Goal: Information Seeking & Learning: Understand process/instructions

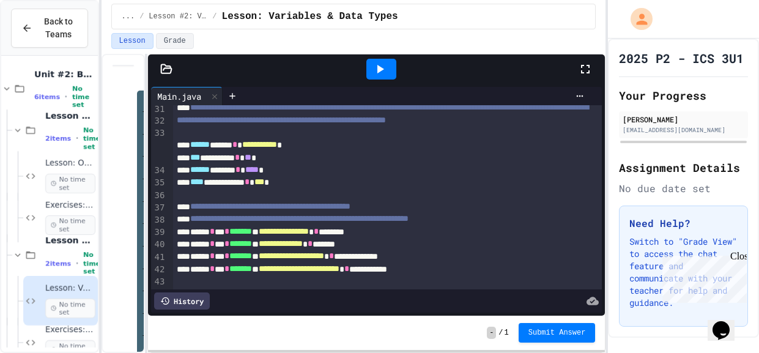
scroll to position [510, 0]
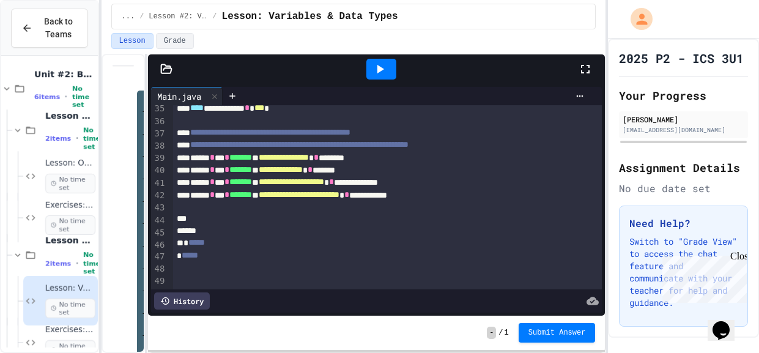
click at [529, 225] on div at bounding box center [387, 219] width 429 height 12
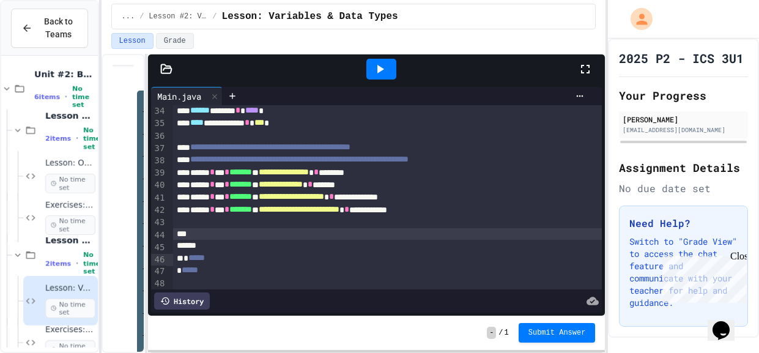
scroll to position [505, 0]
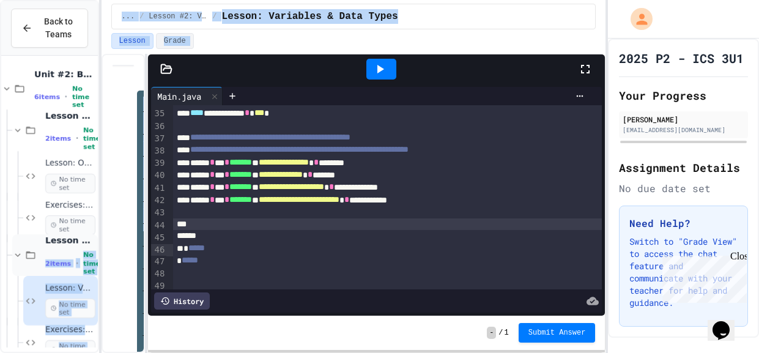
drag, startPoint x: 112, startPoint y: 238, endPoint x: 79, endPoint y: 243, distance: 33.5
click at [79, 243] on div "**********" at bounding box center [379, 176] width 759 height 353
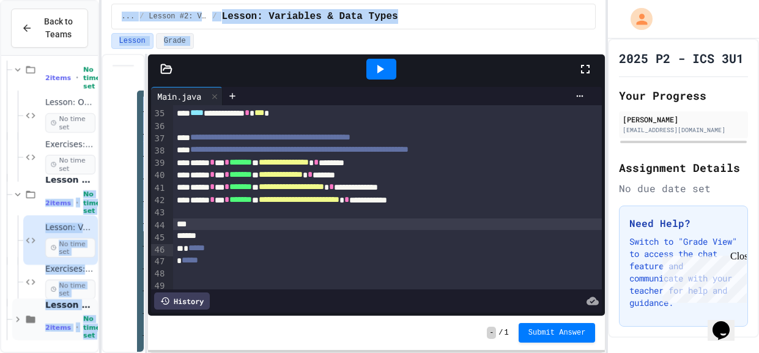
click at [74, 304] on span "Lesson #3: User Input" at bounding box center [70, 304] width 50 height 11
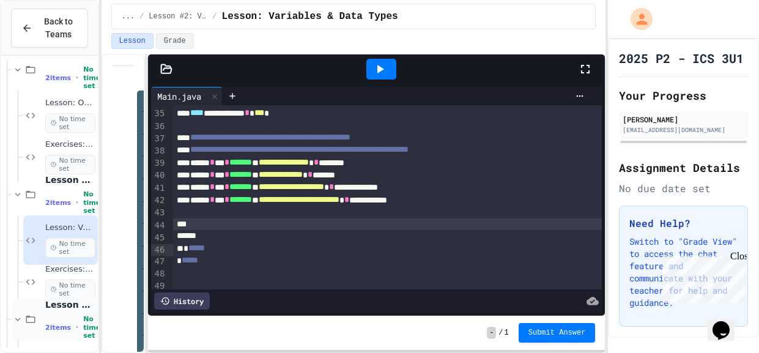
click at [69, 315] on div "2 items • No time set" at bounding box center [70, 327] width 50 height 24
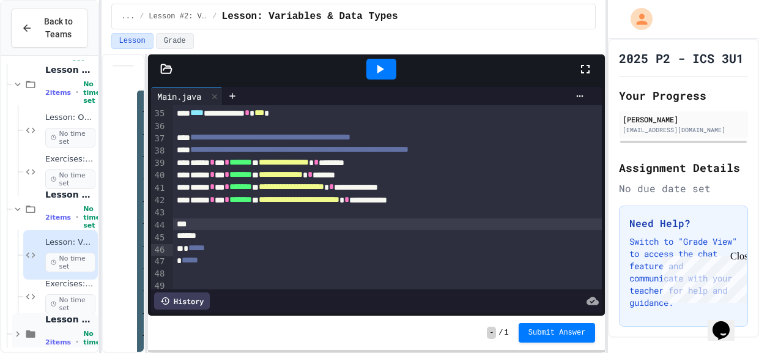
click at [68, 317] on span "Lesson #3: User Input" at bounding box center [70, 319] width 50 height 11
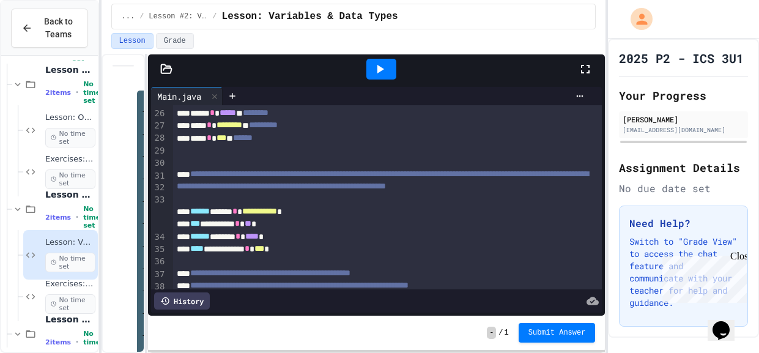
scroll to position [366, 0]
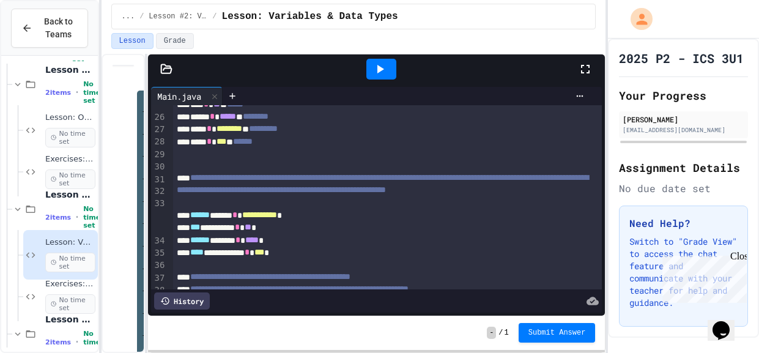
click at [430, 221] on div "**********" at bounding box center [387, 215] width 429 height 12
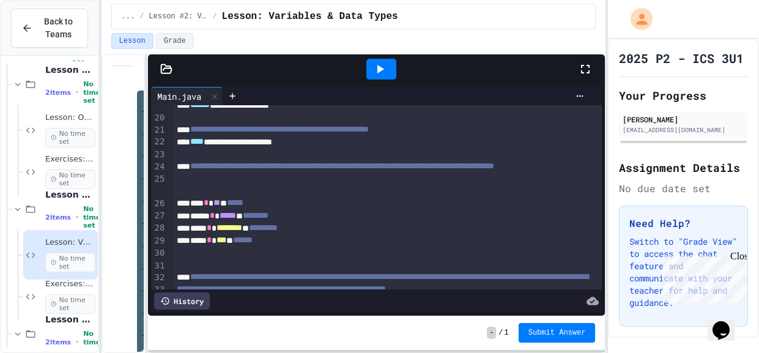
scroll to position [274, 0]
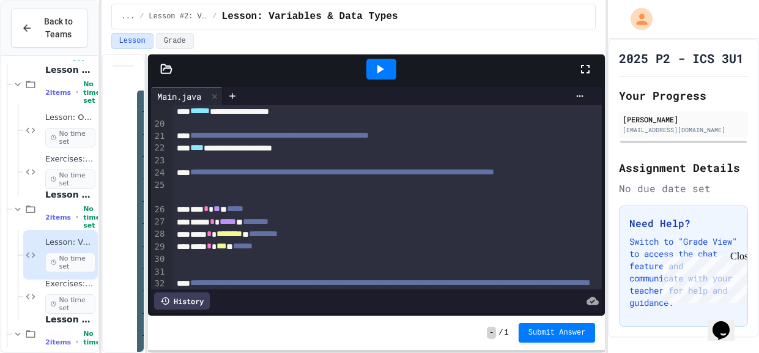
click at [430, 228] on div "***** * ***** * ********" at bounding box center [387, 222] width 429 height 12
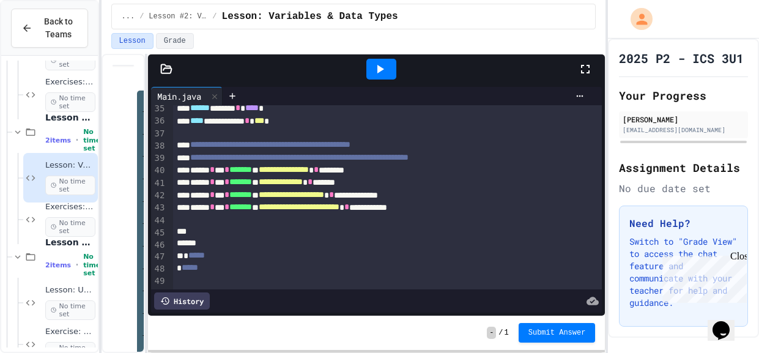
scroll to position [144, 0]
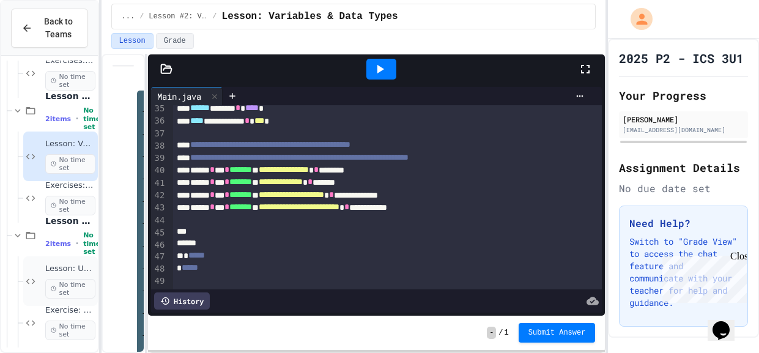
click at [63, 286] on span "No time set" at bounding box center [70, 289] width 50 height 20
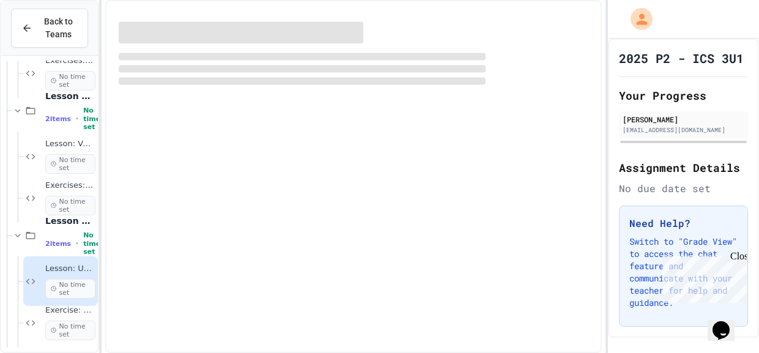
scroll to position [129, 0]
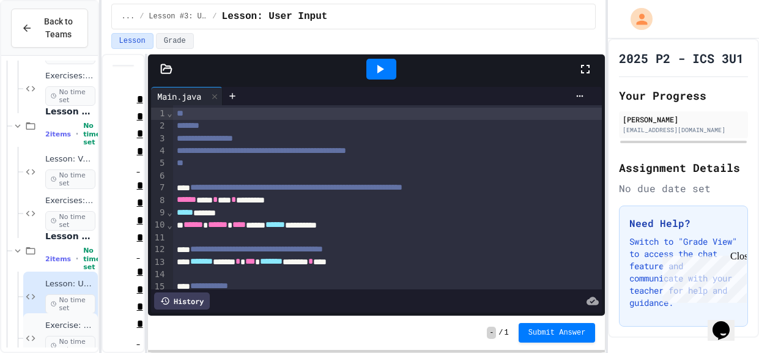
click at [70, 330] on div "Exercise: User Input No time set" at bounding box center [70, 337] width 50 height 35
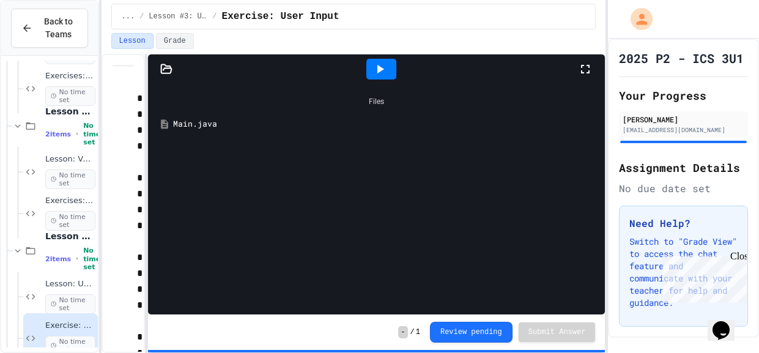
click at [188, 138] on div "Files Main.java" at bounding box center [376, 199] width 457 height 231
click at [182, 129] on div "Main.java" at bounding box center [385, 124] width 424 height 12
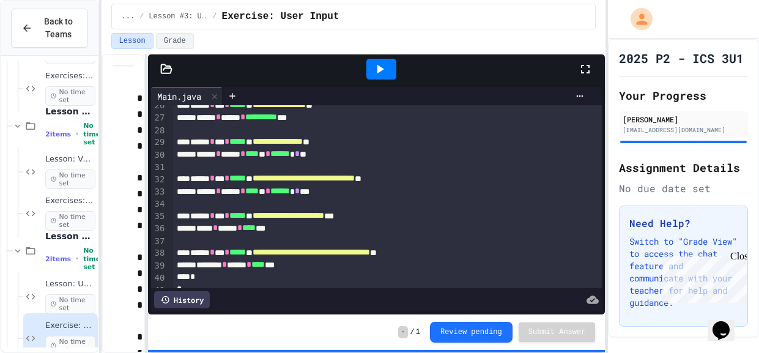
scroll to position [327, 0]
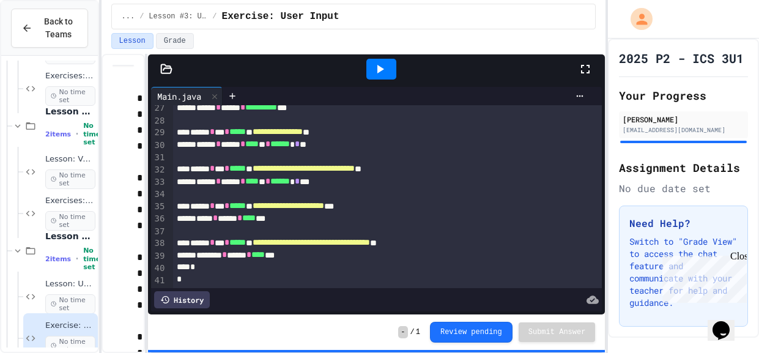
click at [333, 259] on div "******* * ***** * **** ***" at bounding box center [387, 255] width 429 height 12
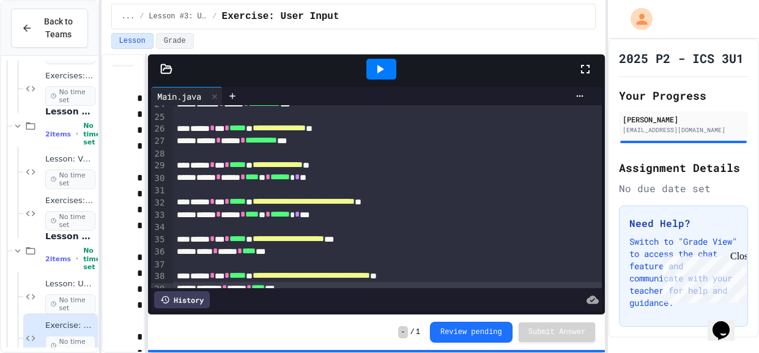
scroll to position [293, 0]
click at [233, 218] on div "***** * ***** * **** ** * ****** * * **" at bounding box center [387, 215] width 429 height 12
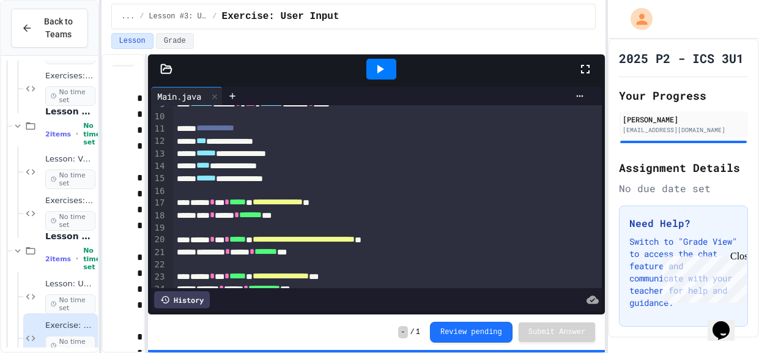
scroll to position [108, 0]
click at [276, 168] on div "**********" at bounding box center [387, 166] width 429 height 12
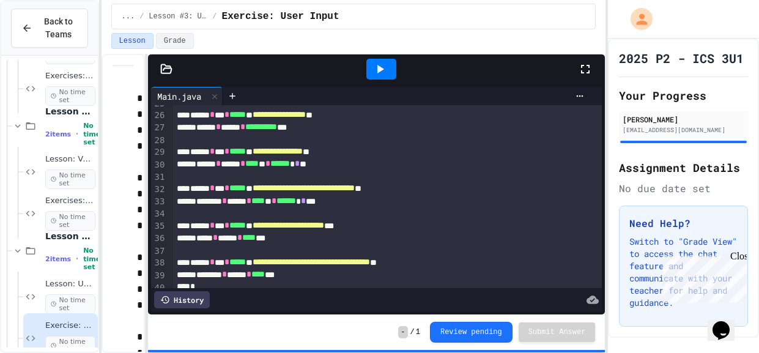
scroll to position [308, 0]
click at [389, 74] on div at bounding box center [381, 69] width 30 height 21
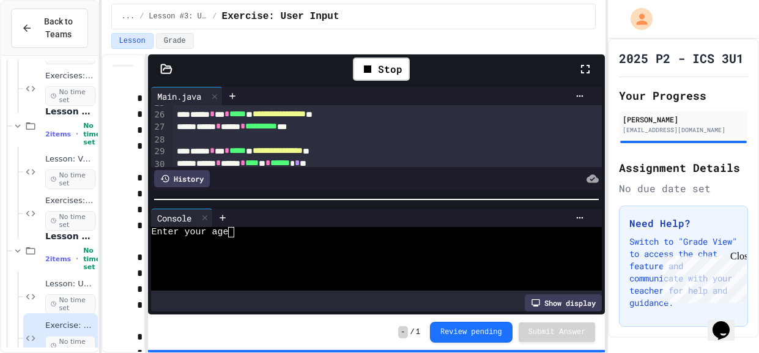
click at [287, 231] on div "Enter your age" at bounding box center [371, 232] width 440 height 10
click at [362, 245] on div "Enter the year you were born in" at bounding box center [371, 242] width 440 height 10
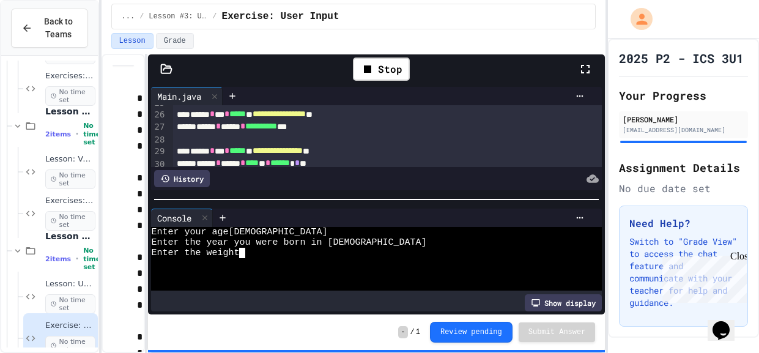
click at [350, 249] on div "Enter the weight" at bounding box center [371, 253] width 440 height 10
click at [343, 257] on div "Enter the weight 200" at bounding box center [371, 253] width 440 height 10
click at [306, 275] on div "Enter the week" at bounding box center [371, 274] width 440 height 10
type textarea "*"
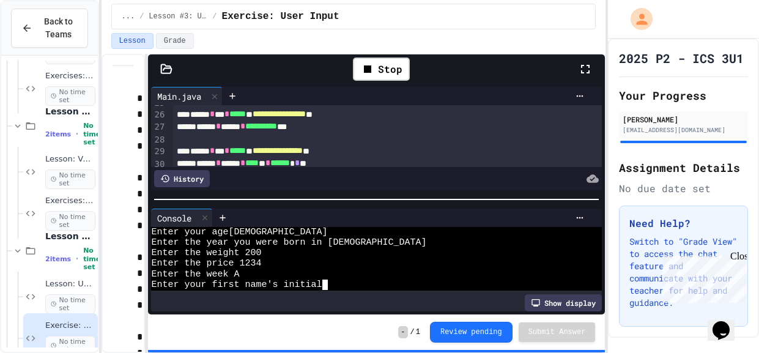
click at [323, 281] on textarea "Terminal input" at bounding box center [325, 284] width 6 height 10
type textarea "*"
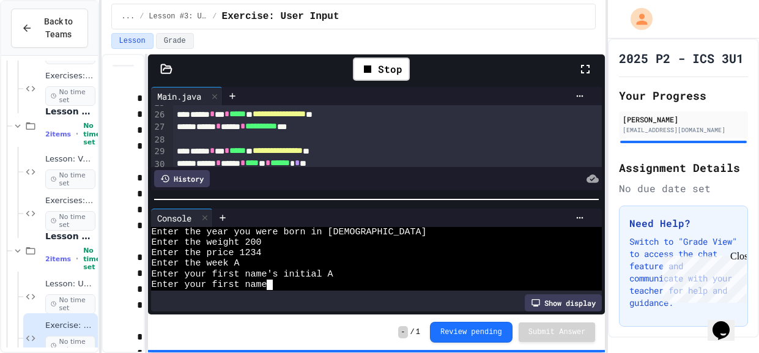
scroll to position [10, 0]
click at [320, 284] on div "Enter your first name" at bounding box center [371, 284] width 440 height 10
type textarea "**"
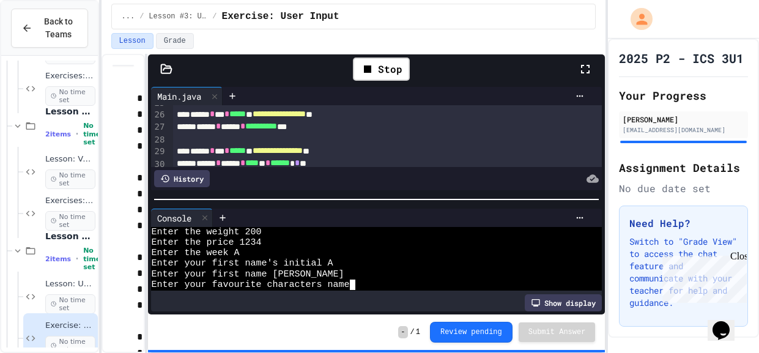
click at [356, 285] on div "Enter your favourite characters name" at bounding box center [371, 284] width 440 height 10
type textarea "*"
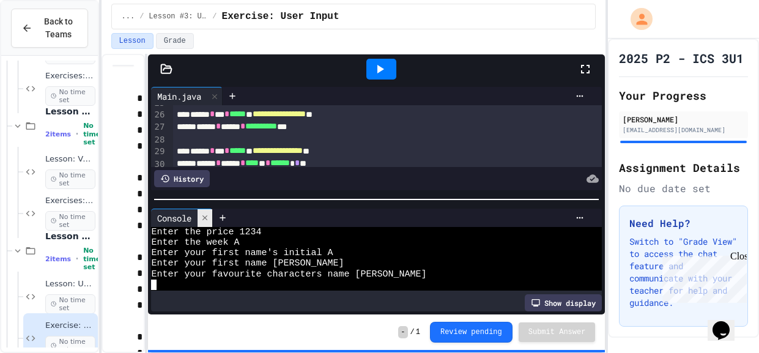
click at [205, 216] on icon at bounding box center [204, 217] width 5 height 5
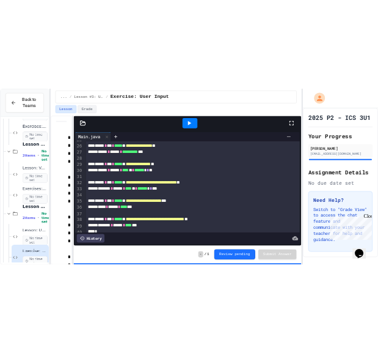
scroll to position [327, 0]
